Goal: Task Accomplishment & Management: Manage account settings

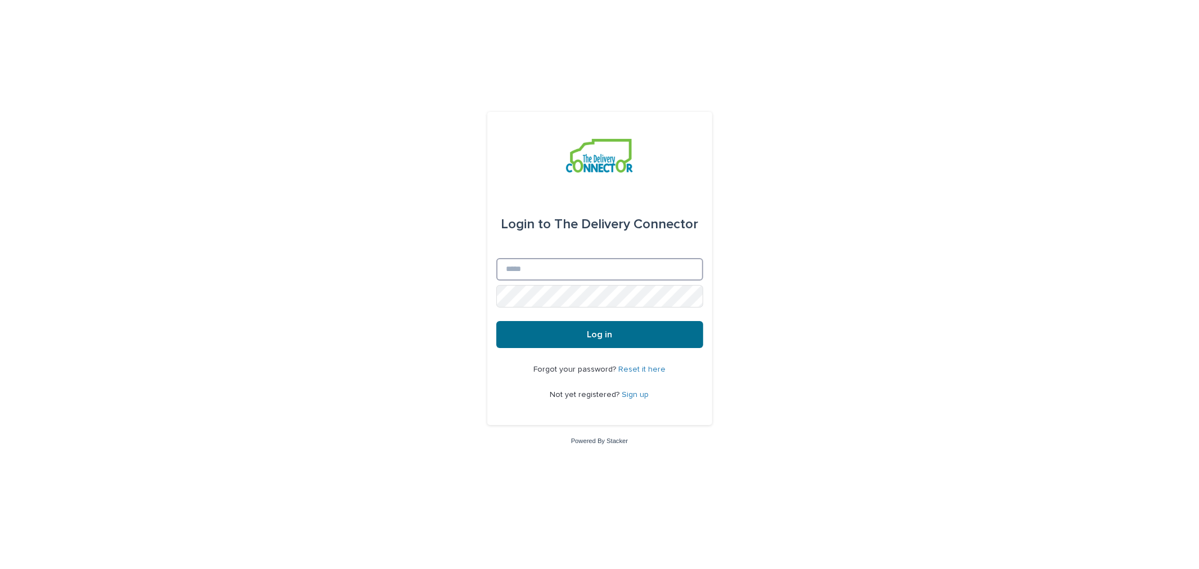
type input "**********"
click at [550, 333] on button "Log in" at bounding box center [599, 334] width 207 height 27
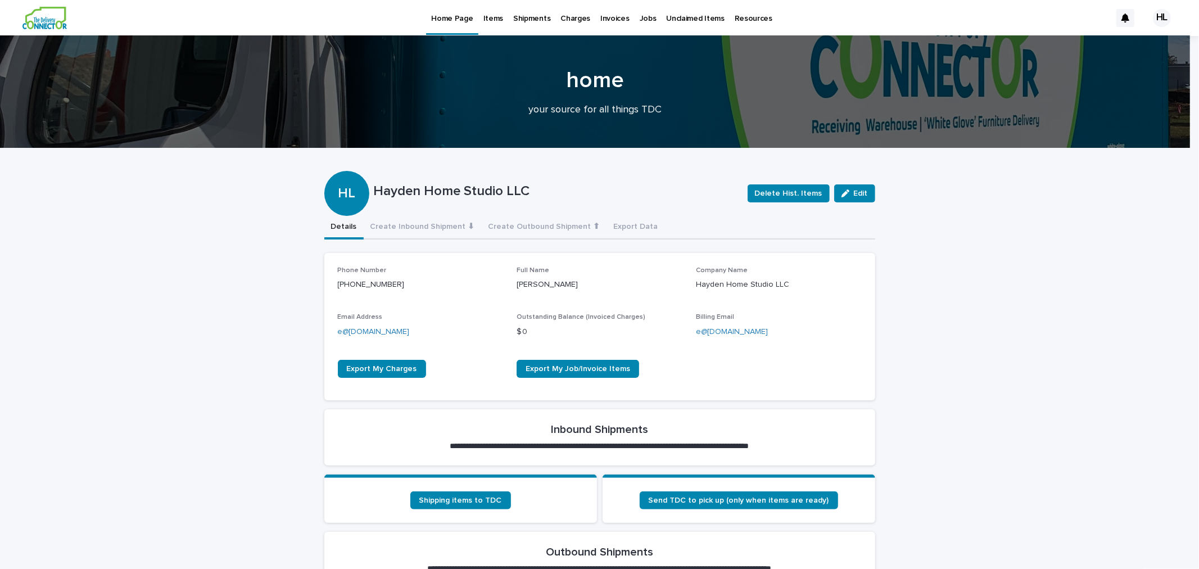
click at [673, 15] on p "Unclaimed Items" at bounding box center [696, 12] width 58 height 24
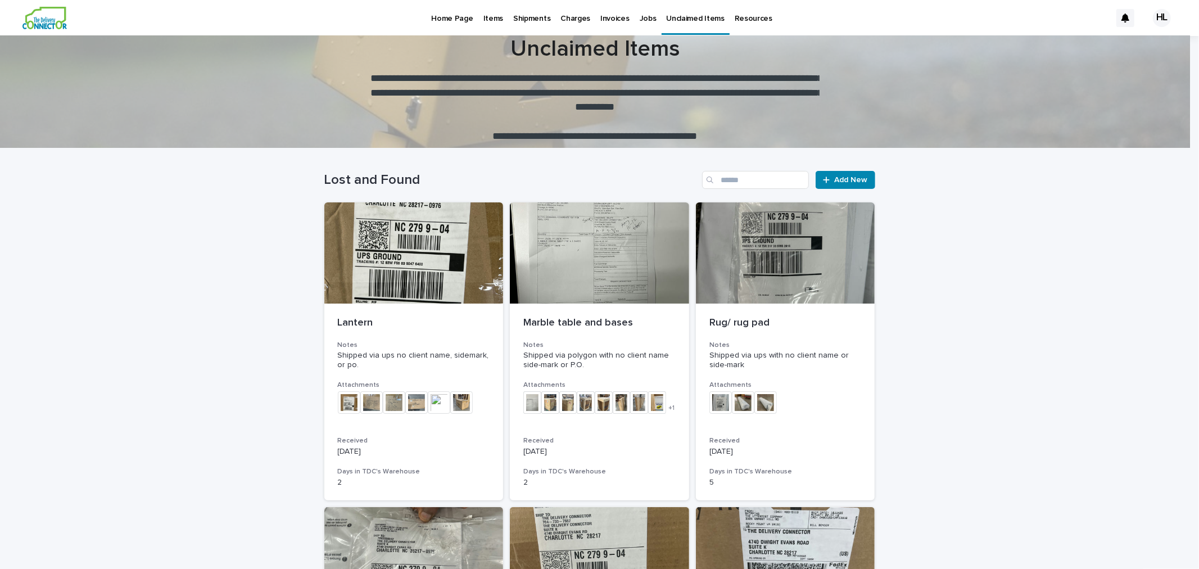
click at [640, 16] on p "Jobs" at bounding box center [648, 12] width 17 height 24
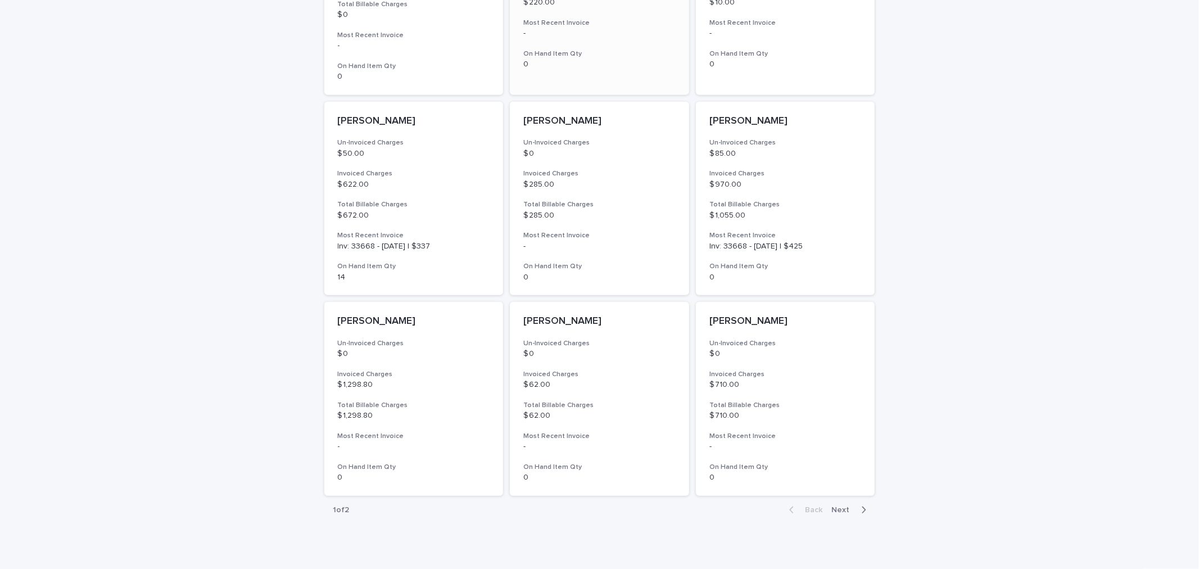
scroll to position [683, 0]
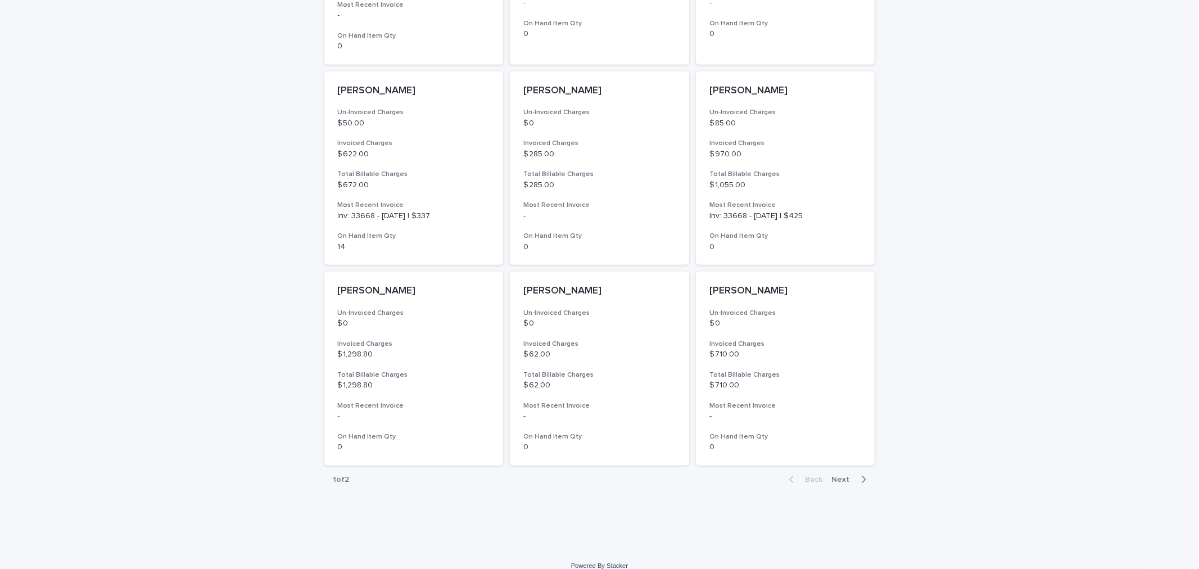
drag, startPoint x: 834, startPoint y: 468, endPoint x: 829, endPoint y: 457, distance: 11.6
click at [834, 476] on span "Next" at bounding box center [844, 480] width 25 height 8
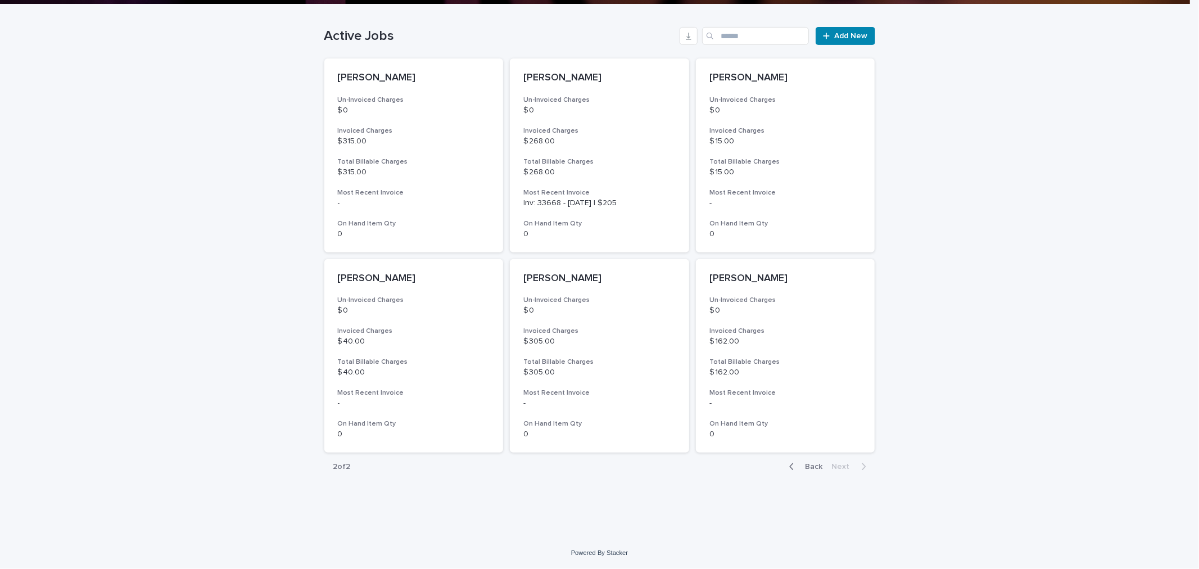
scroll to position [282, 0]
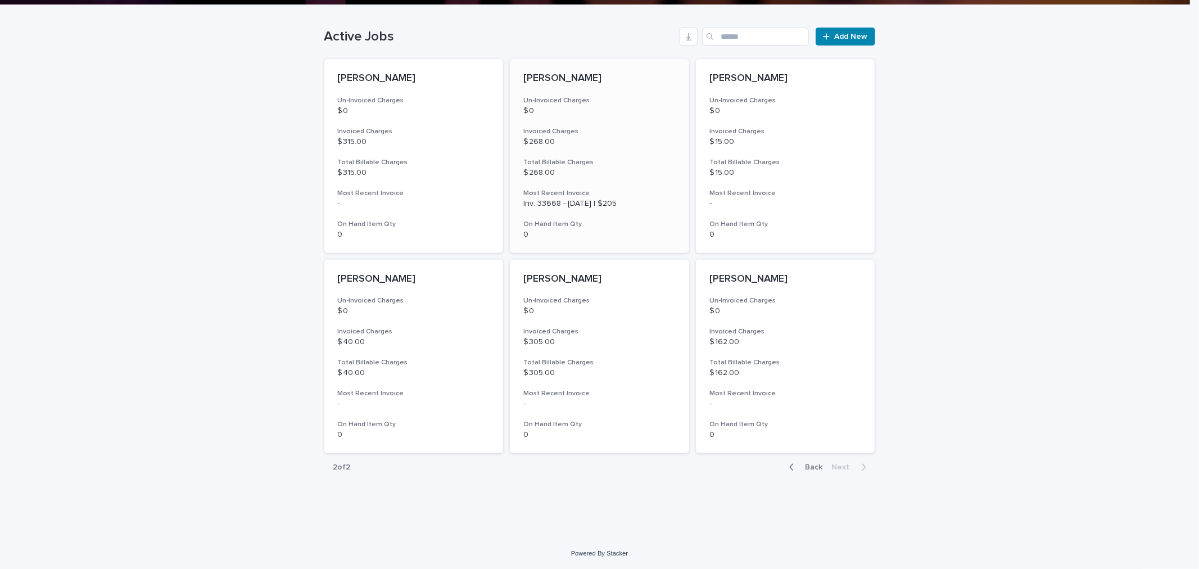
click at [571, 110] on p "$ 0" at bounding box center [599, 111] width 152 height 10
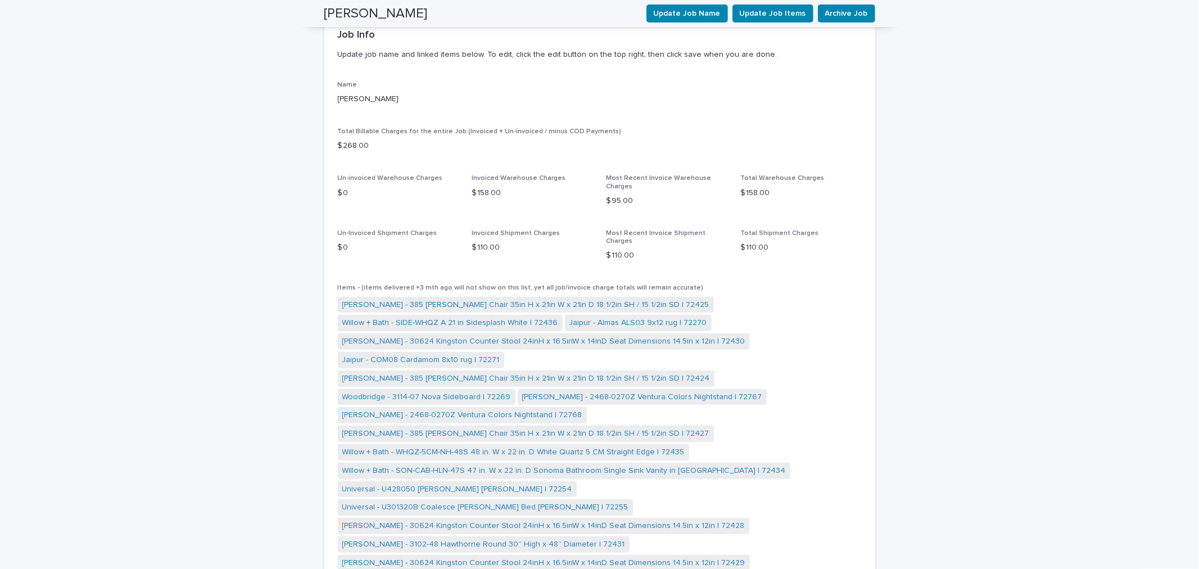
scroll to position [592, 0]
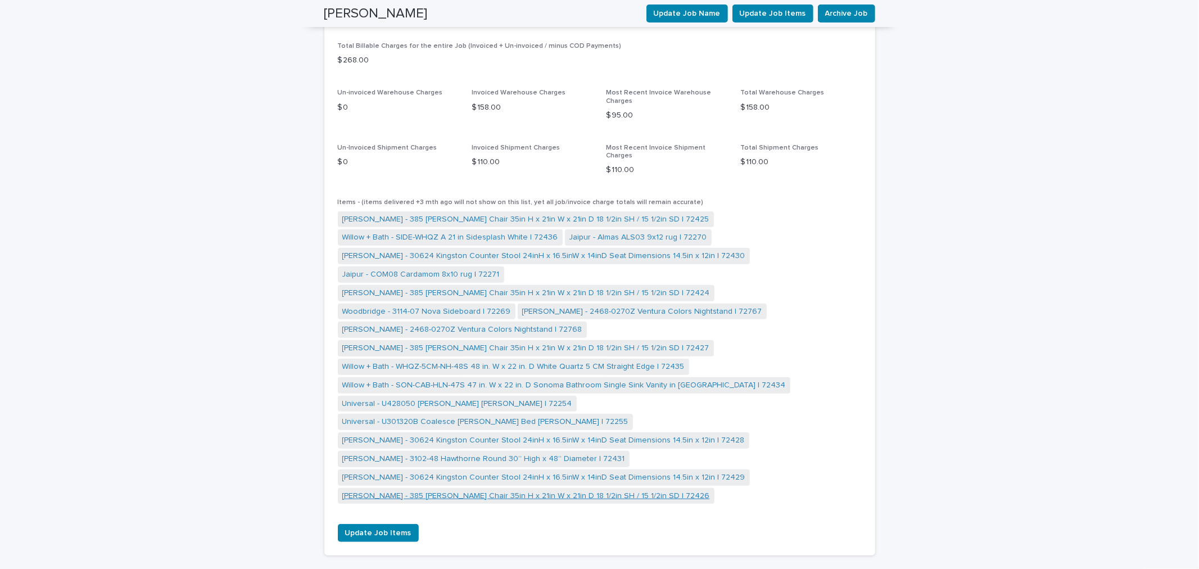
click at [446, 490] on link "[PERSON_NAME] - 385 [PERSON_NAME] Chair 35in H x 21in W x 21in D 18 1/2in SH / …" at bounding box center [526, 496] width 368 height 12
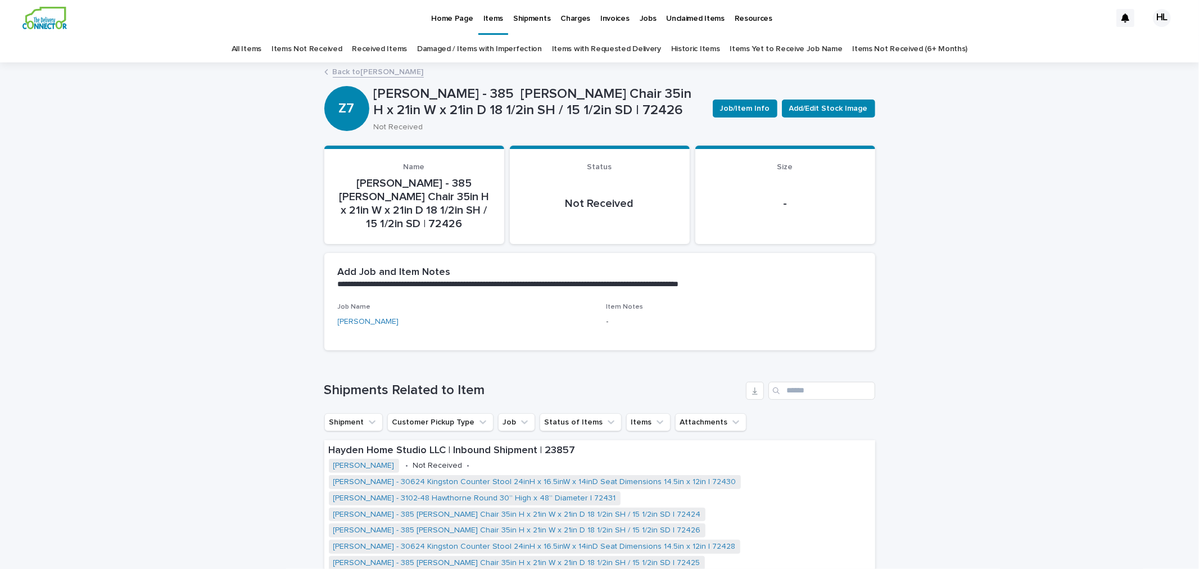
click at [640, 19] on p "Jobs" at bounding box center [648, 12] width 17 height 24
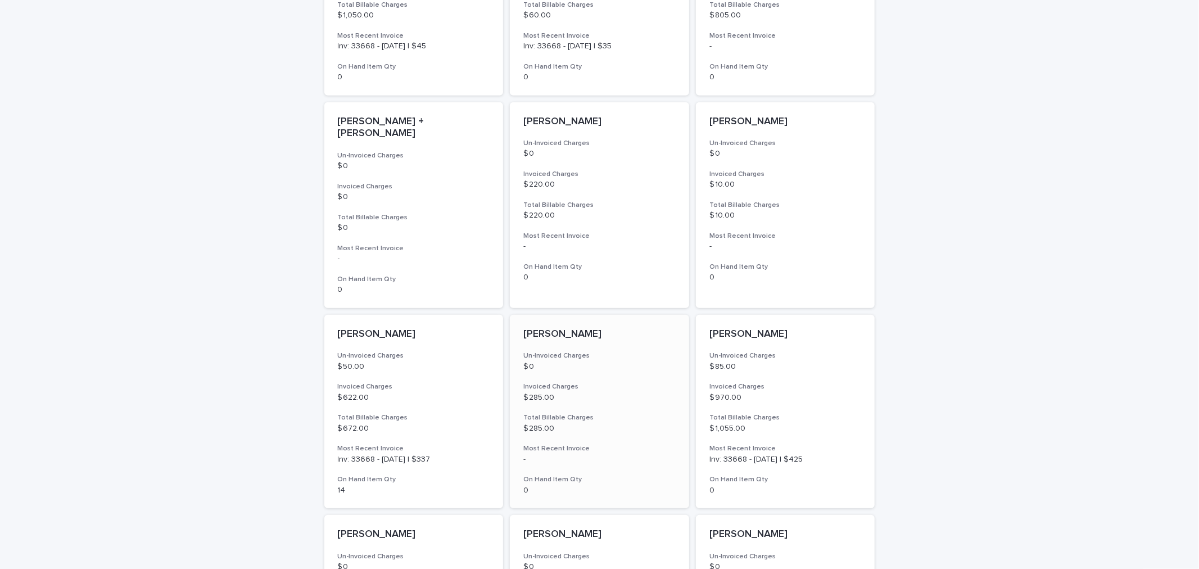
scroll to position [499, 0]
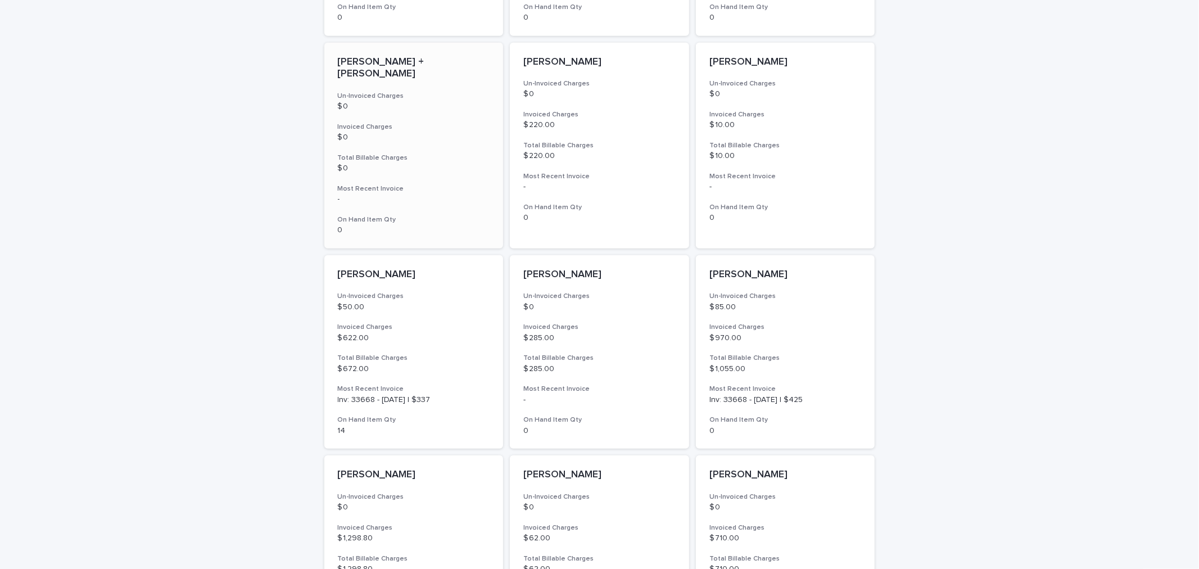
click at [417, 108] on div "[PERSON_NAME] + [PERSON_NAME] Un-Invoiced Charges $ 0 Invoiced Charges $ 0 Tota…" at bounding box center [413, 146] width 179 height 206
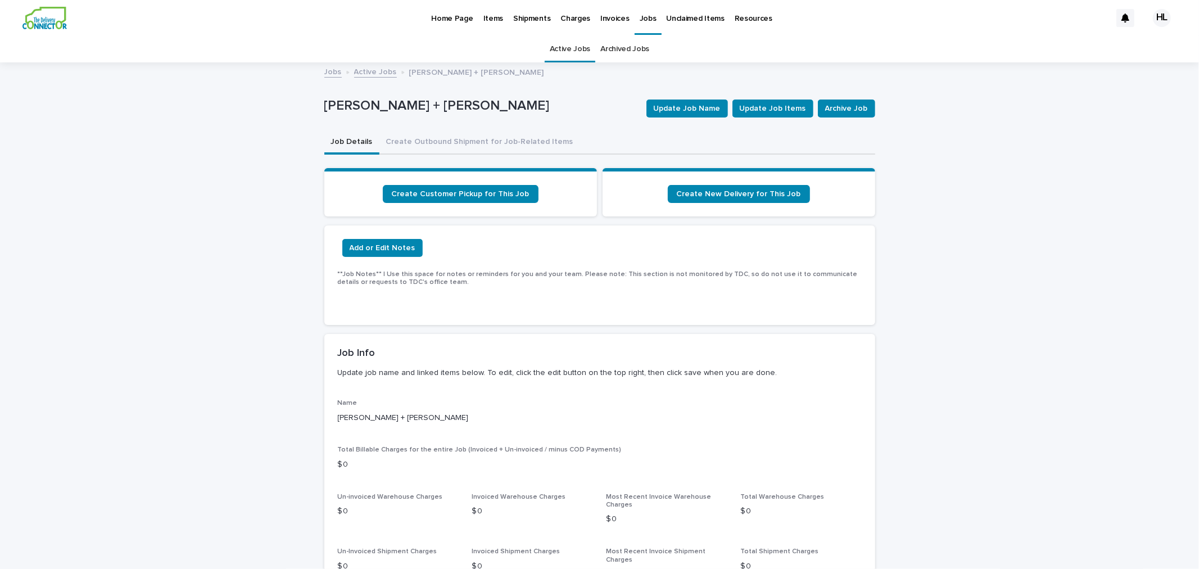
click at [645, 18] on p "Jobs" at bounding box center [648, 12] width 17 height 24
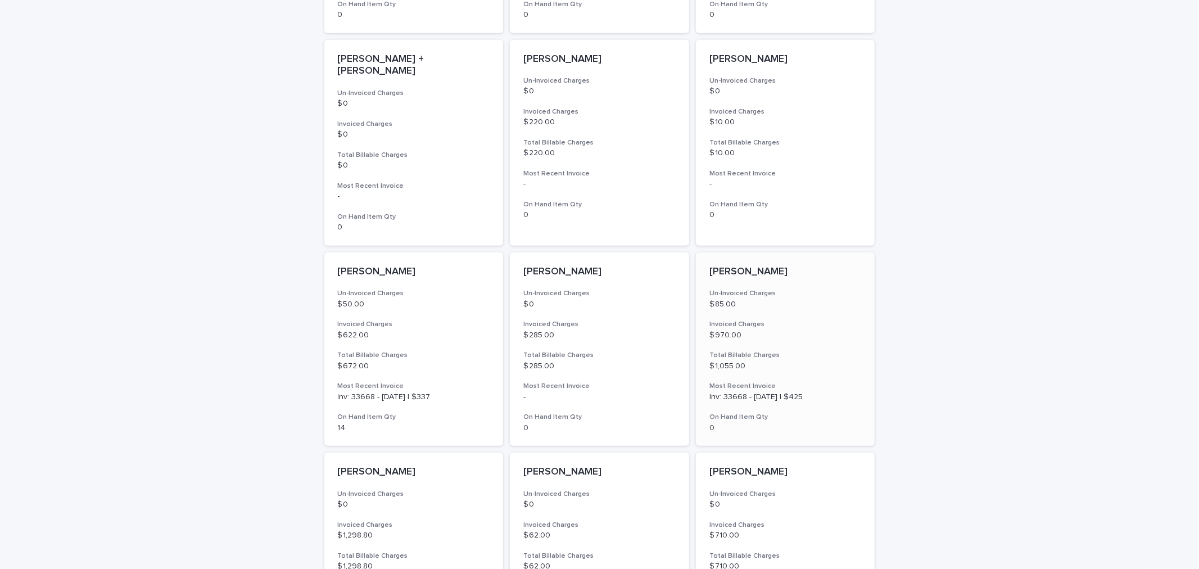
scroll to position [683, 0]
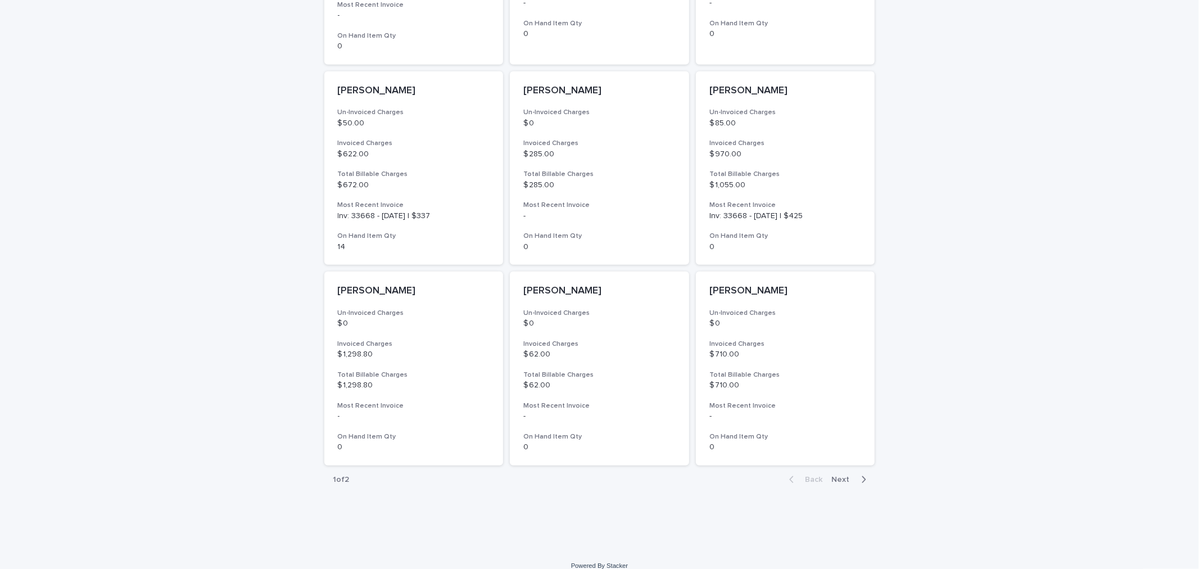
click at [838, 476] on span "Next" at bounding box center [844, 480] width 25 height 8
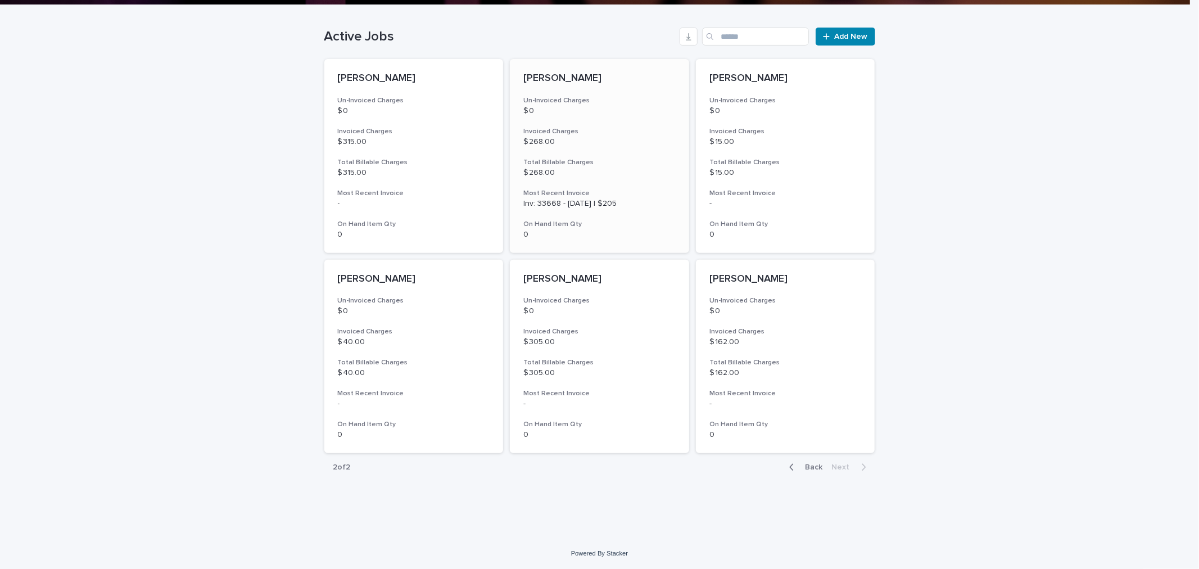
click at [624, 110] on p "$ 0" at bounding box center [599, 111] width 152 height 10
